Goal: Information Seeking & Learning: Learn about a topic

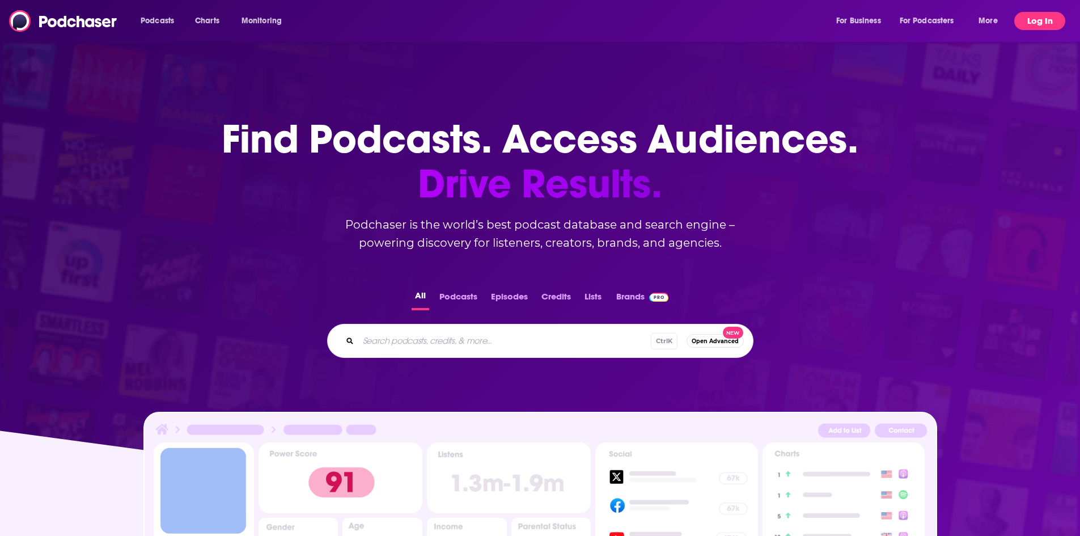
click at [1052, 22] on button "Log In" at bounding box center [1039, 21] width 51 height 18
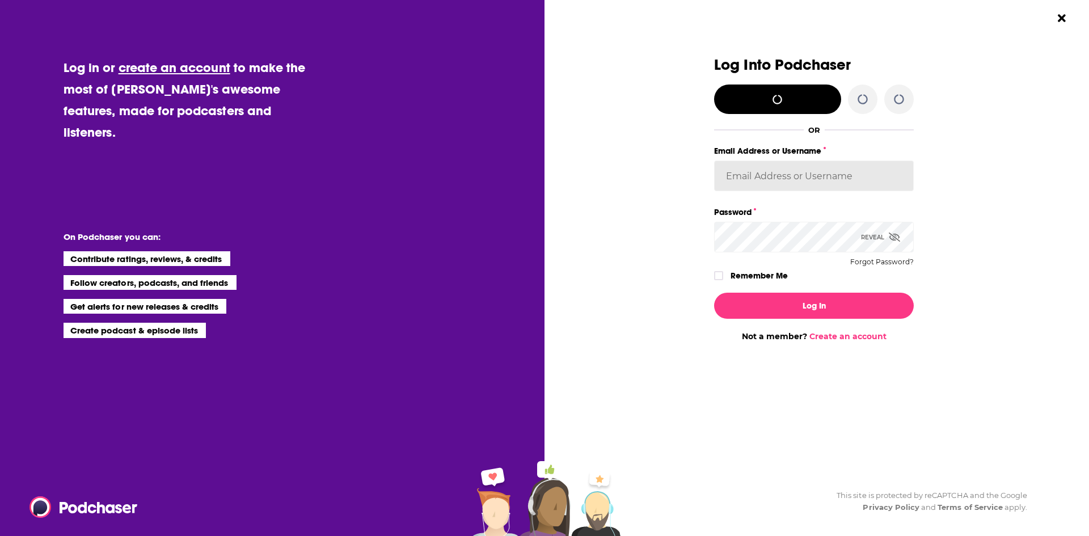
type input "AMSimrell"
click at [760, 277] on label "Remember Me" at bounding box center [758, 275] width 57 height 15
click at [722, 281] on input "rememberMe" at bounding box center [718, 281] width 7 height 0
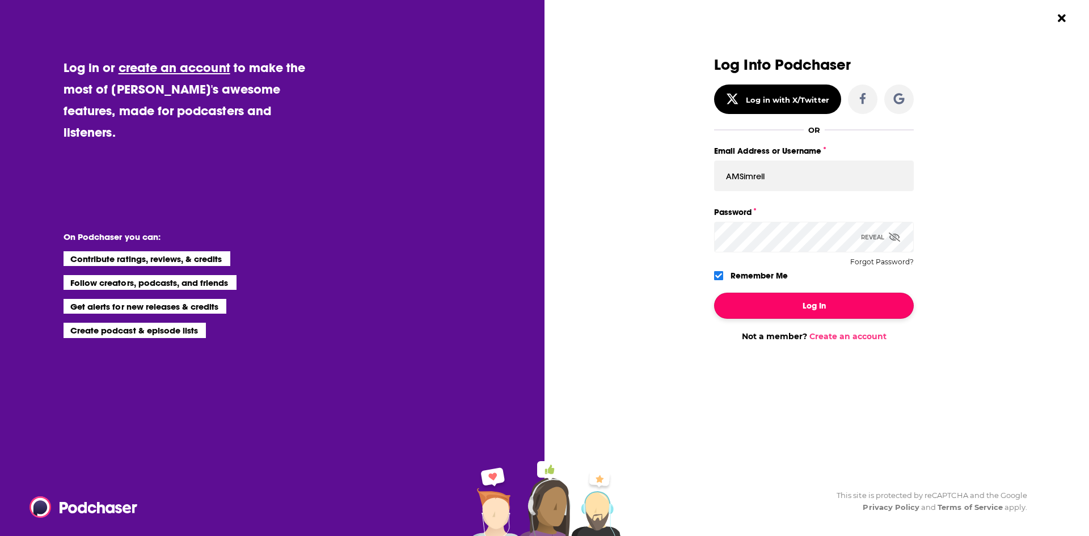
click at [758, 301] on button "Log In" at bounding box center [814, 306] width 200 height 26
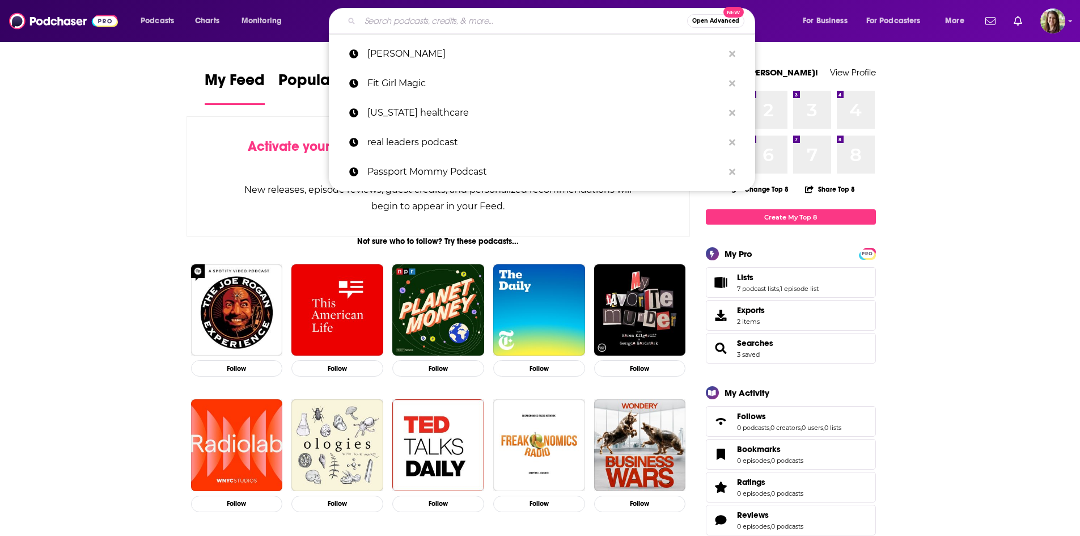
click at [530, 19] on input "Search podcasts, credits, & more..." at bounding box center [523, 21] width 327 height 18
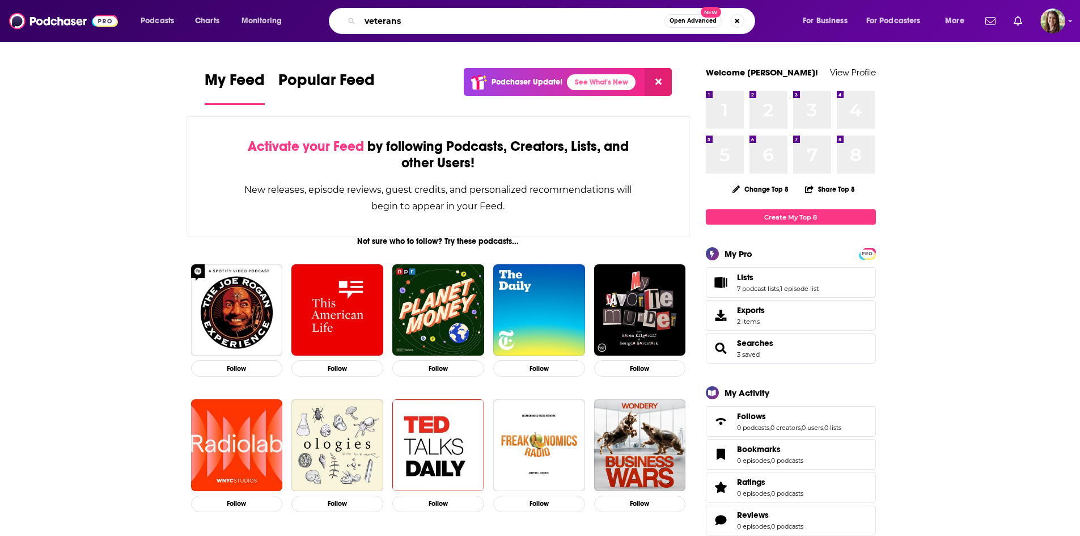
type input "veterans"
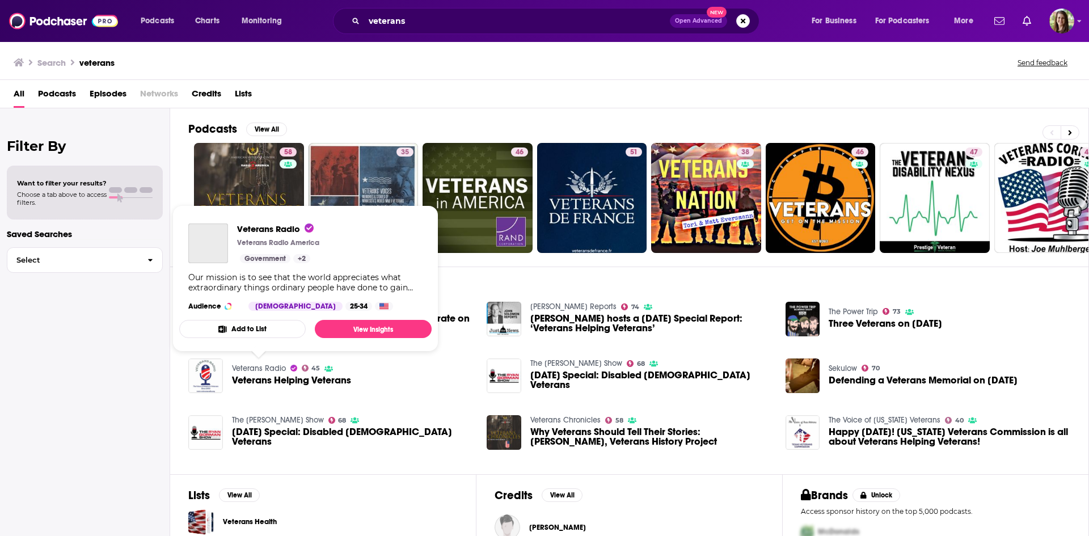
click at [261, 367] on link "Veterans Radio" at bounding box center [259, 368] width 54 height 10
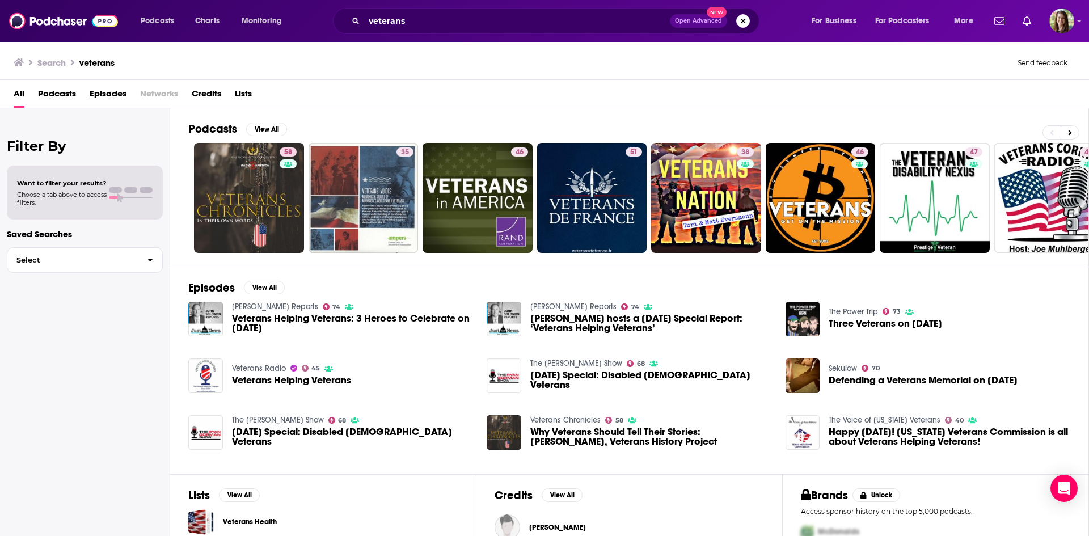
click at [694, 22] on span "Open Advanced" at bounding box center [698, 21] width 47 height 6
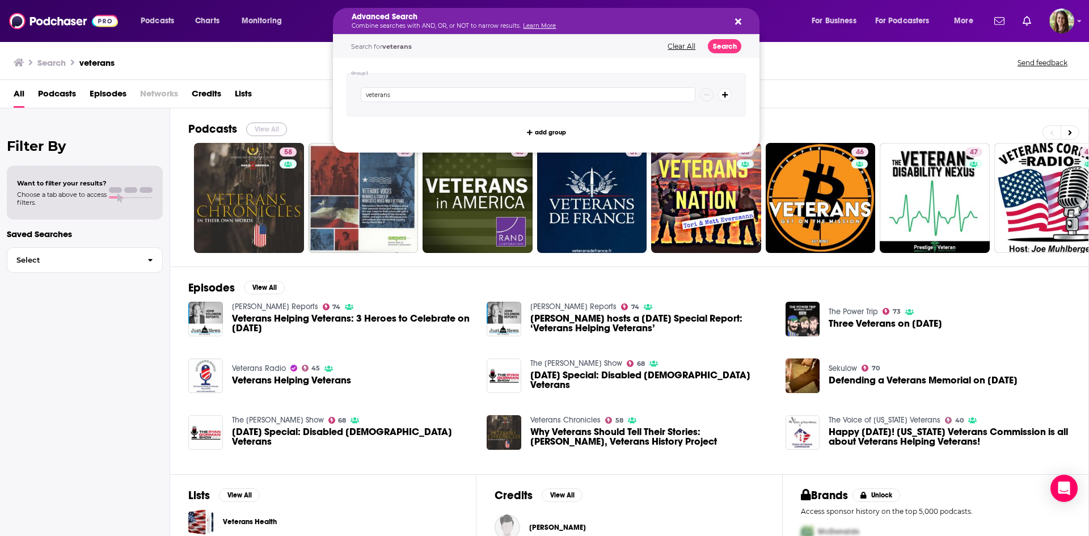
click at [264, 132] on button "View All" at bounding box center [266, 129] width 41 height 14
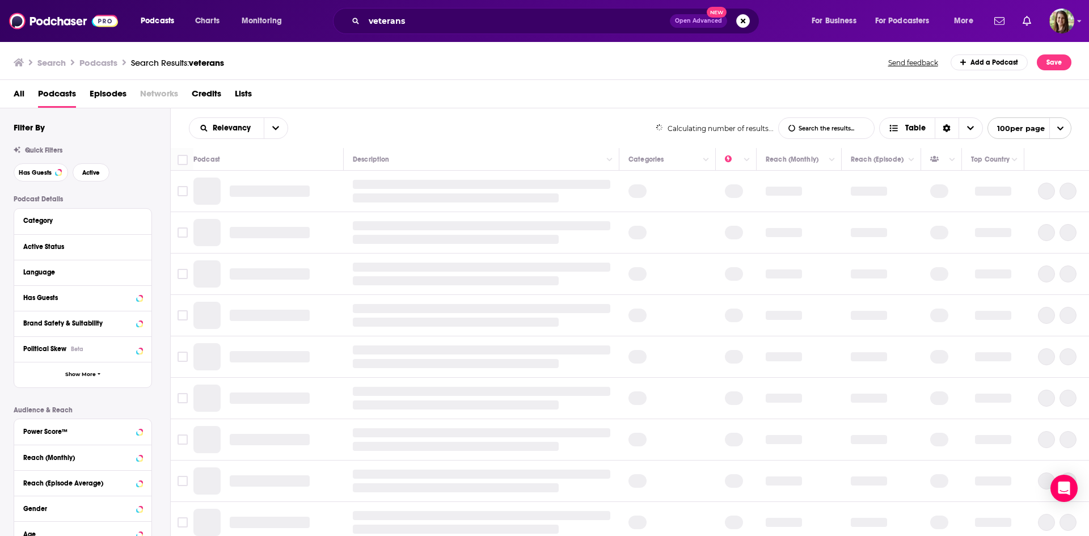
click at [40, 182] on div "Filter By Quick Filters Has Guests Active Podcast Details Category Active Statu…" at bounding box center [92, 369] width 157 height 494
click at [50, 177] on button "Has Guests" at bounding box center [41, 172] width 54 height 18
click at [90, 174] on span "Active" at bounding box center [91, 173] width 18 height 6
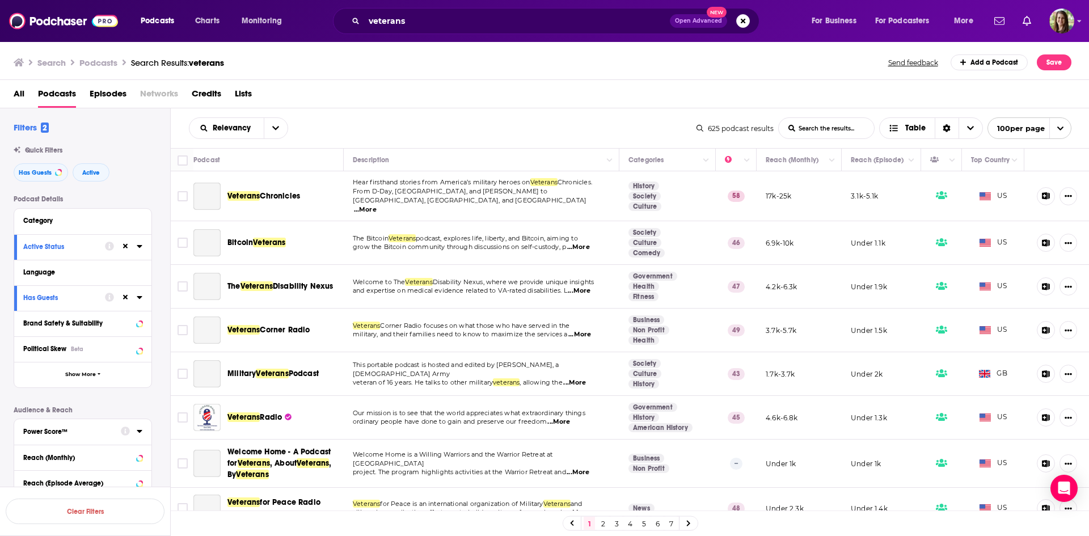
scroll to position [113, 0]
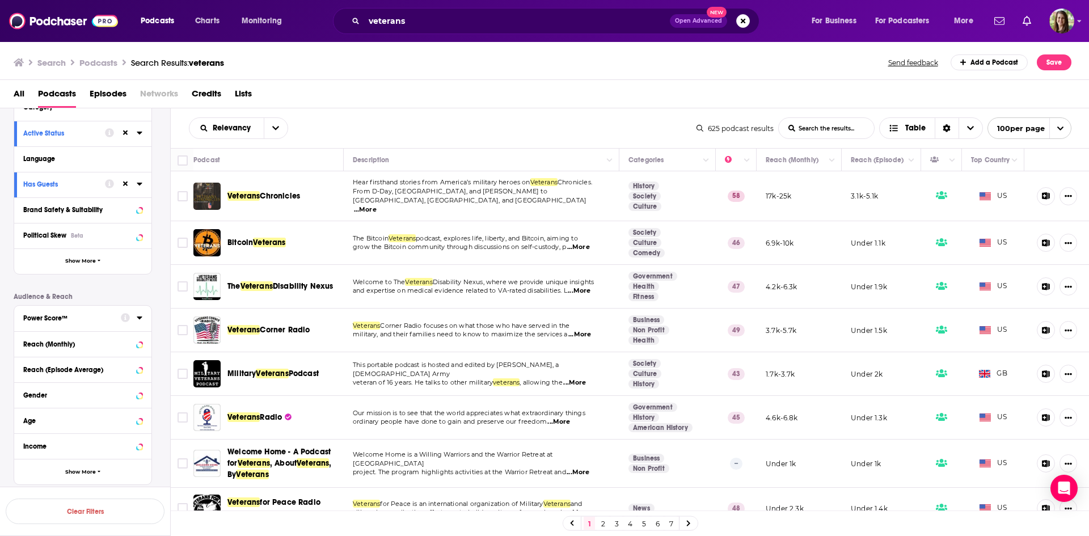
click at [139, 318] on icon at bounding box center [139, 317] width 5 height 3
click at [25, 462] on icon at bounding box center [27, 461] width 7 height 5
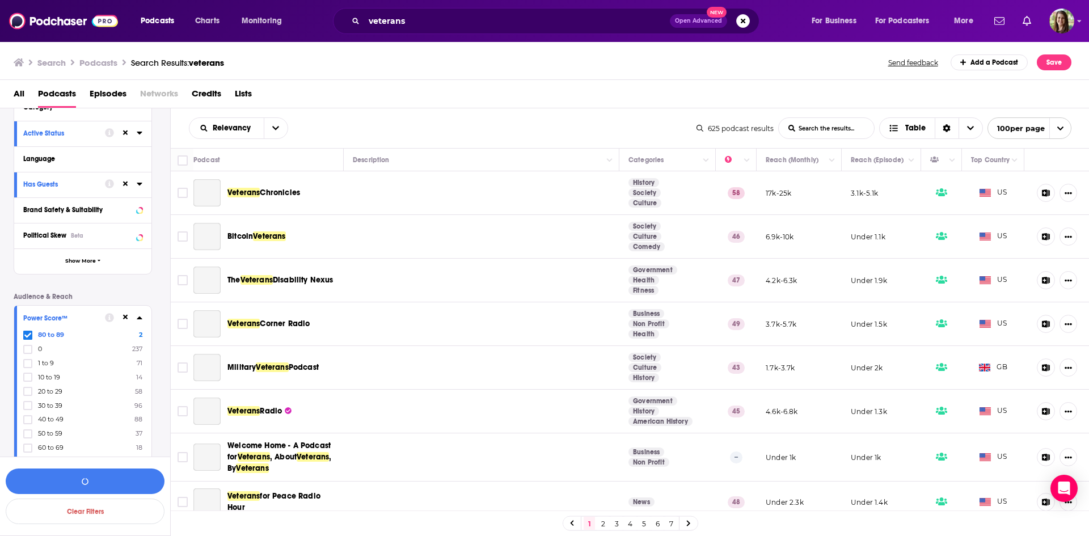
click at [24, 447] on icon at bounding box center [27, 448] width 7 height 7
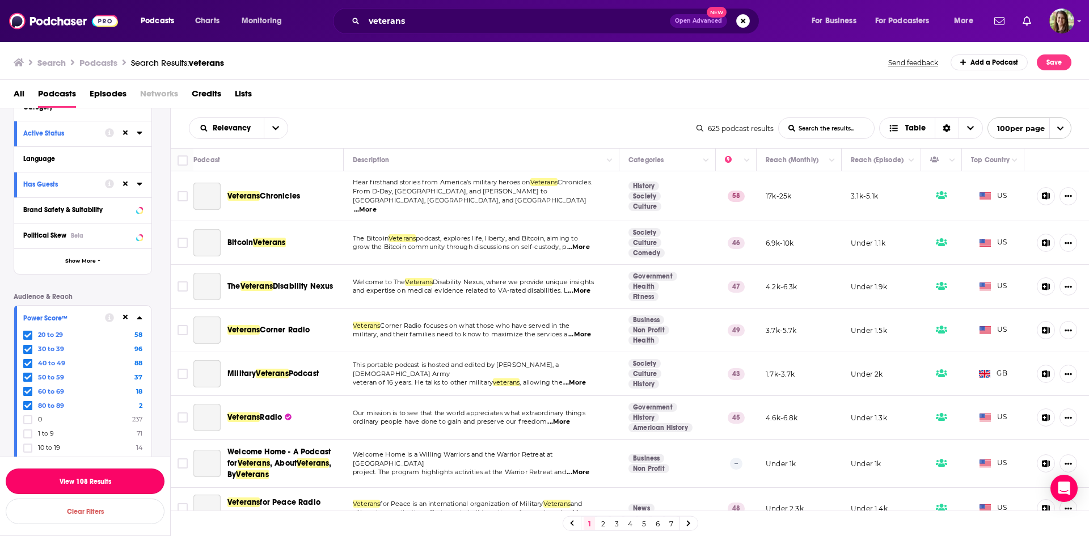
click at [94, 482] on button "View 108 Results" at bounding box center [85, 481] width 159 height 26
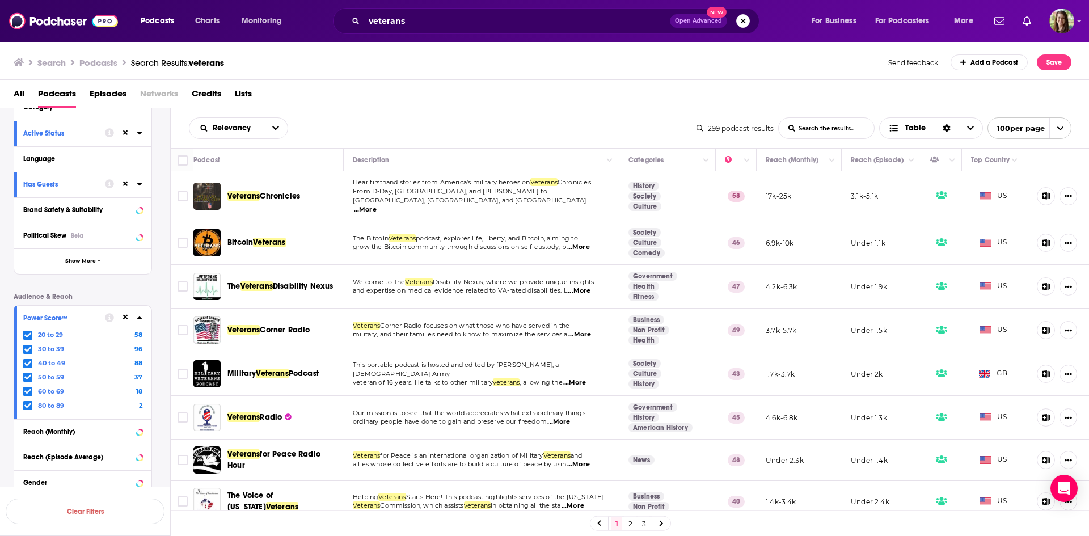
click at [580, 330] on span "...More" at bounding box center [579, 334] width 23 height 9
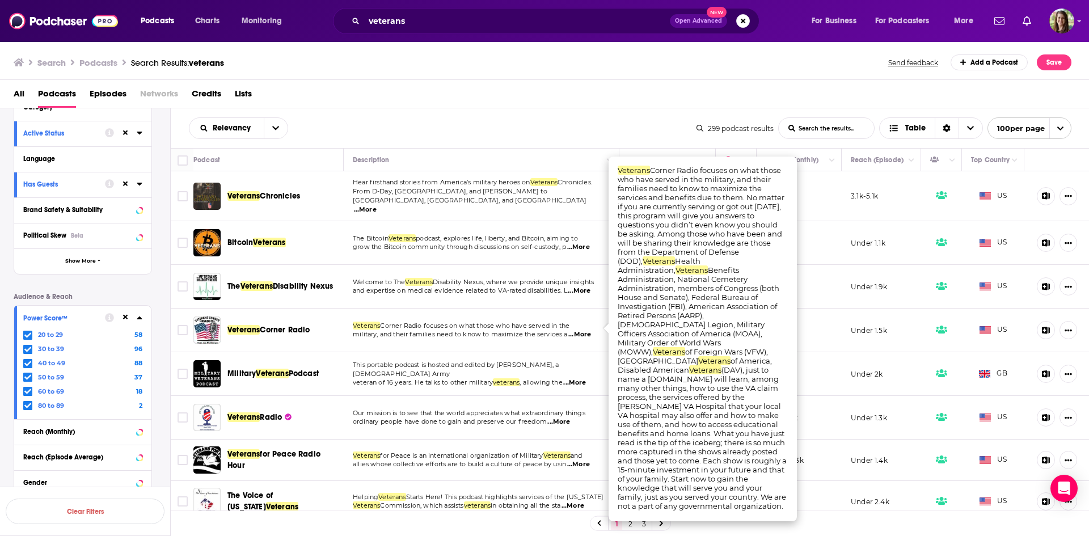
click at [413, 330] on span "military, and their families need to know to maximize the services a" at bounding box center [460, 334] width 215 height 8
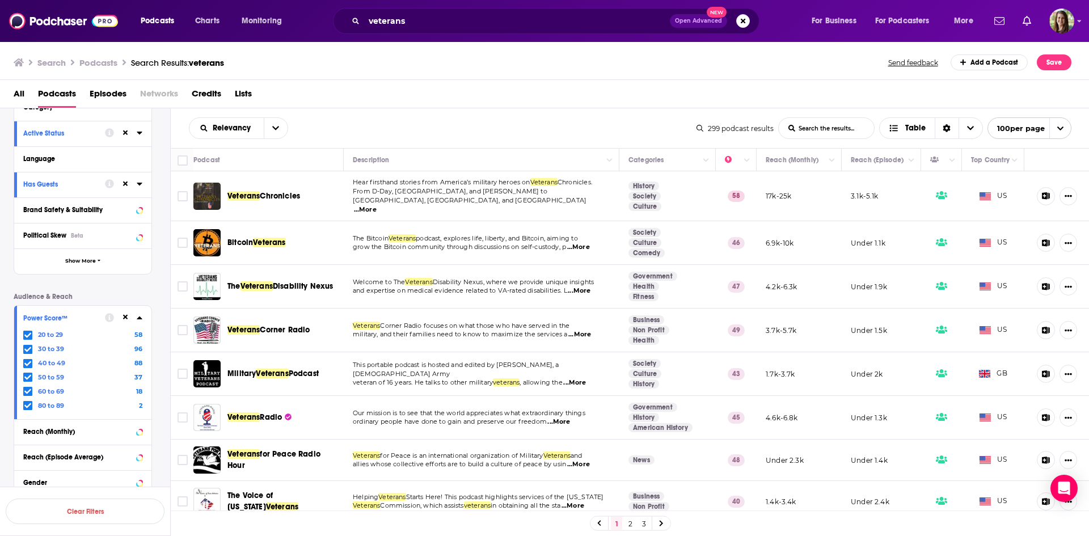
scroll to position [57, 0]
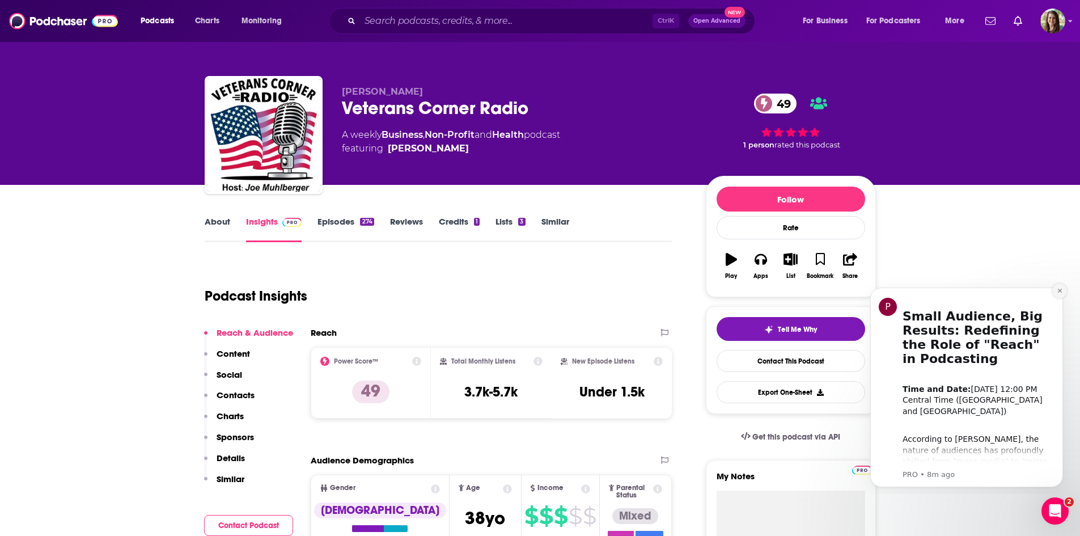
click at [1060, 290] on icon "Dismiss notification" at bounding box center [1060, 291] width 4 height 4
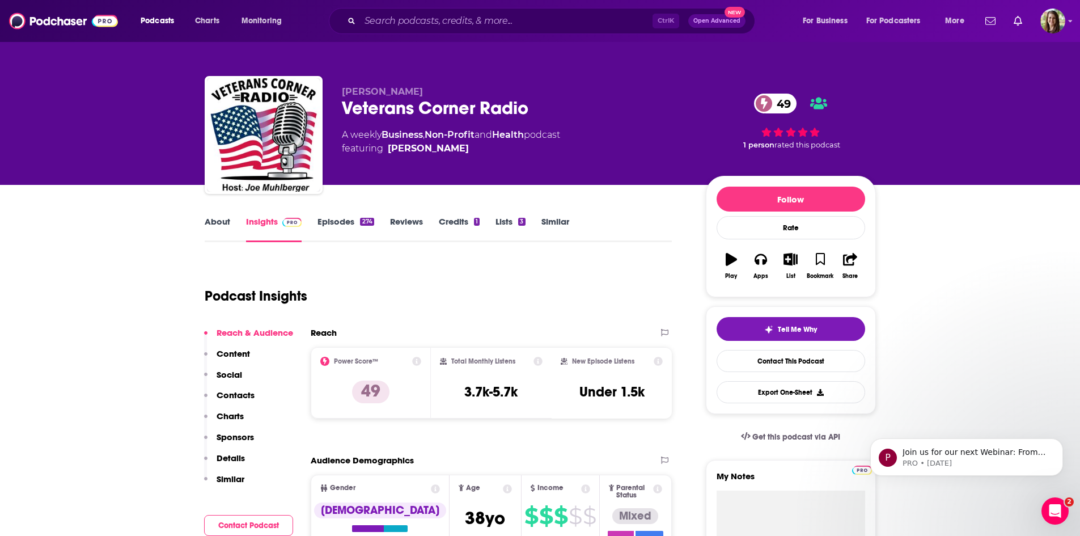
click at [332, 221] on link "Episodes 274" at bounding box center [346, 229] width 56 height 26
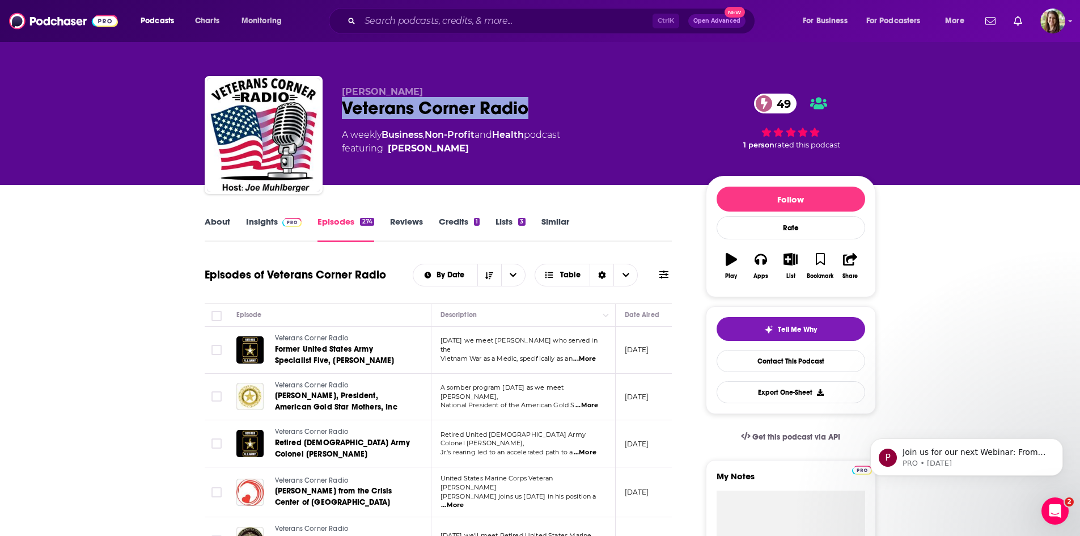
drag, startPoint x: 339, startPoint y: 109, endPoint x: 526, endPoint y: 106, distance: 186.6
click at [526, 106] on div "Joe Muhlberger Veterans Corner Radio 49 A weekly Business , Non-Profit and Heal…" at bounding box center [540, 137] width 671 height 122
copy h2 "Veterans Corner Radio"
